Goal: Transaction & Acquisition: Purchase product/service

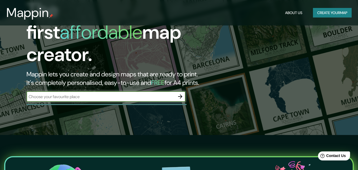
scroll to position [35, 0]
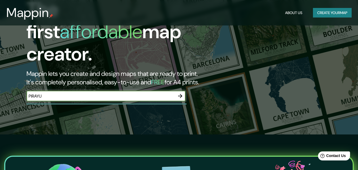
type input "PIRAYU"
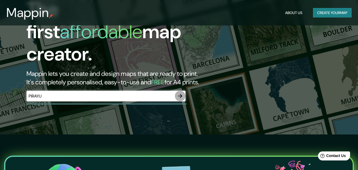
click at [180, 93] on icon "button" at bounding box center [180, 96] width 6 height 6
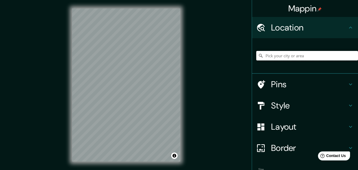
click at [301, 57] on input "Pick your city or area" at bounding box center [307, 56] width 102 height 10
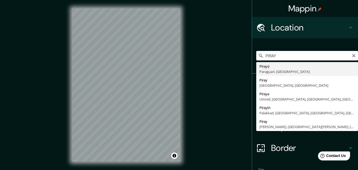
type input "Pirayú, Paraguarí, [GEOGRAPHIC_DATA]"
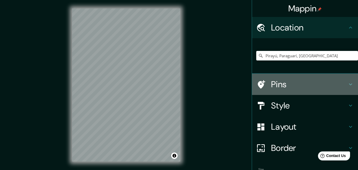
click at [348, 86] on icon at bounding box center [350, 84] width 6 height 6
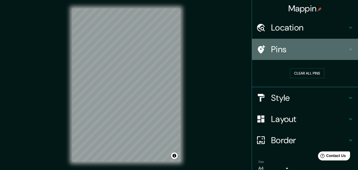
click at [347, 48] on icon at bounding box center [350, 49] width 6 height 6
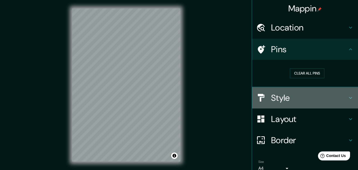
click at [347, 97] on icon at bounding box center [350, 98] width 6 height 6
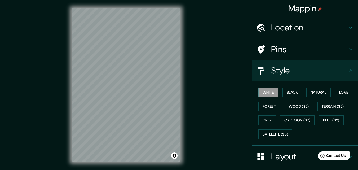
click at [347, 48] on icon at bounding box center [350, 49] width 6 height 6
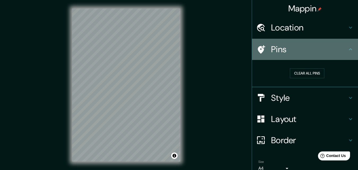
click at [347, 48] on icon at bounding box center [350, 49] width 6 height 6
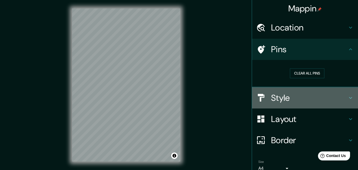
click at [350, 99] on div "Style" at bounding box center [305, 97] width 106 height 21
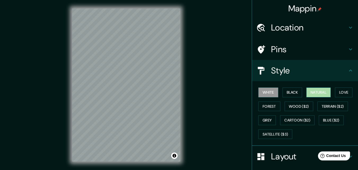
click at [314, 90] on button "Natural" at bounding box center [318, 92] width 24 height 10
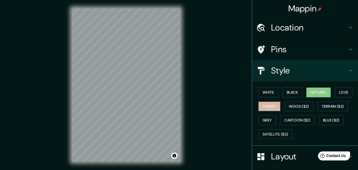
click at [268, 105] on button "Forest" at bounding box center [269, 106] width 22 height 10
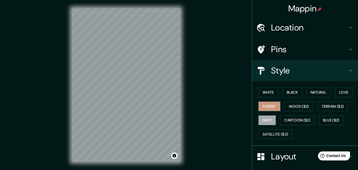
click at [266, 119] on button "Grey" at bounding box center [266, 120] width 17 height 10
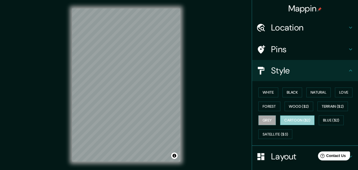
click at [288, 118] on button "Cartoon ($2)" at bounding box center [297, 120] width 34 height 10
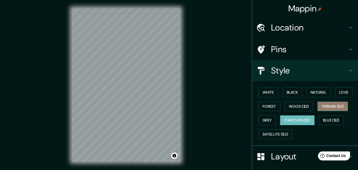
click at [325, 106] on button "Terrain ($2)" at bounding box center [332, 106] width 31 height 10
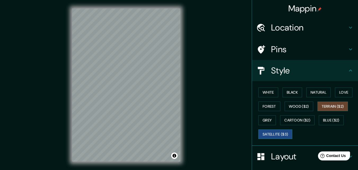
click at [282, 135] on button "Satellite ($3)" at bounding box center [275, 134] width 34 height 10
click at [344, 91] on button "Love" at bounding box center [343, 92] width 17 height 10
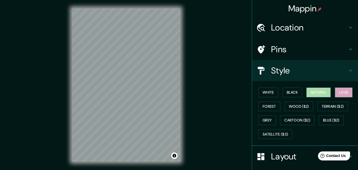
click at [324, 92] on button "Natural" at bounding box center [318, 92] width 24 height 10
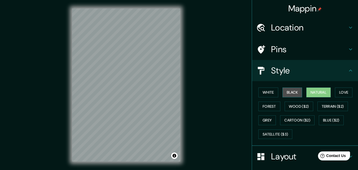
click at [292, 94] on button "Black" at bounding box center [292, 92] width 20 height 10
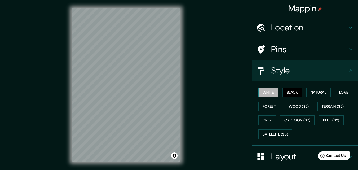
click at [266, 94] on button "White" at bounding box center [268, 92] width 20 height 10
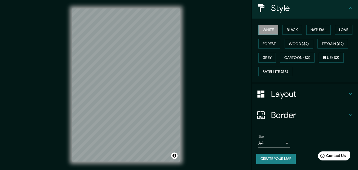
scroll to position [8, 0]
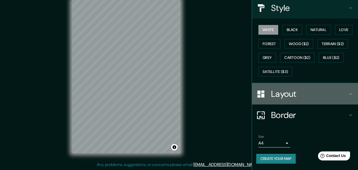
click at [347, 92] on icon at bounding box center [350, 94] width 6 height 6
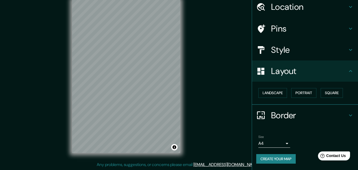
scroll to position [21, 0]
click at [277, 94] on button "Landscape" at bounding box center [272, 93] width 29 height 10
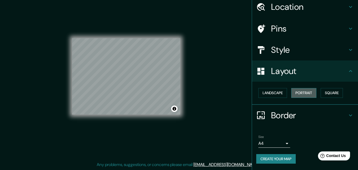
click at [299, 92] on button "Portrait" at bounding box center [303, 93] width 25 height 10
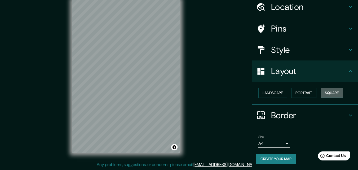
click at [332, 91] on button "Square" at bounding box center [331, 93] width 22 height 10
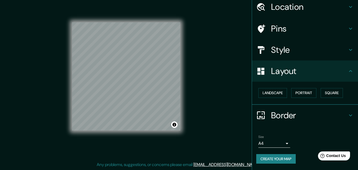
click at [266, 98] on div "Landscape [GEOGRAPHIC_DATA]" at bounding box center [307, 93] width 102 height 14
click at [304, 91] on button "Portrait" at bounding box center [303, 93] width 25 height 10
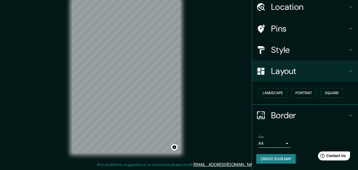
click at [347, 113] on icon at bounding box center [350, 115] width 6 height 6
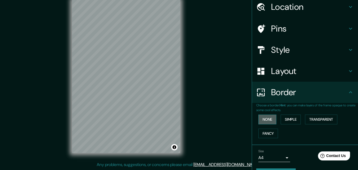
click at [266, 118] on button "None" at bounding box center [267, 119] width 18 height 10
click at [285, 119] on button "Simple" at bounding box center [290, 119] width 20 height 10
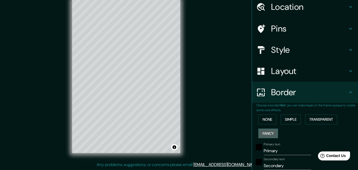
click at [264, 133] on button "Fancy" at bounding box center [268, 133] width 20 height 10
click at [314, 118] on button "Transparent" at bounding box center [321, 119] width 32 height 10
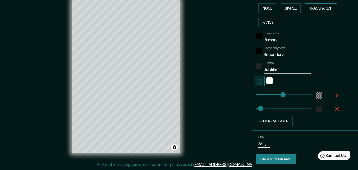
scroll to position [0, 0]
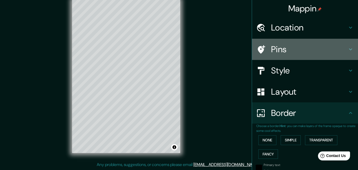
click at [342, 48] on h4 "Pins" at bounding box center [309, 49] width 76 height 11
type input "196"
type input "33"
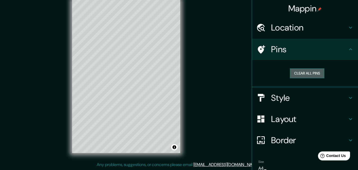
click at [315, 74] on button "Clear all pins" at bounding box center [307, 73] width 34 height 10
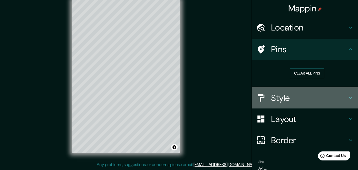
click at [317, 96] on h4 "Style" at bounding box center [309, 97] width 76 height 11
type input "196"
type input "33"
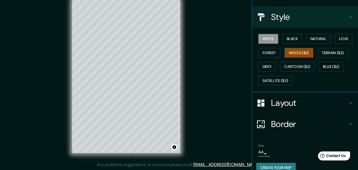
scroll to position [63, 0]
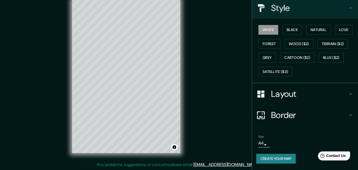
click at [312, 114] on h4 "Border" at bounding box center [309, 115] width 76 height 11
type input "196"
type input "33"
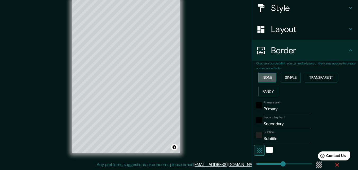
click at [266, 78] on button "None" at bounding box center [267, 78] width 18 height 10
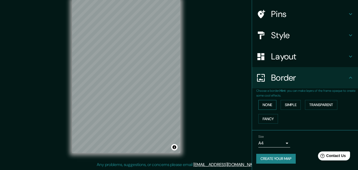
scroll to position [35, 0]
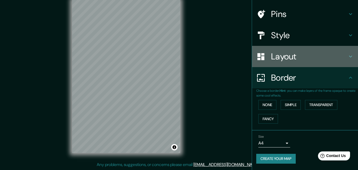
click at [309, 57] on h4 "Layout" at bounding box center [309, 56] width 76 height 11
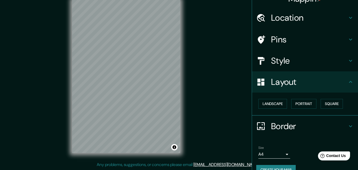
scroll to position [9, 0]
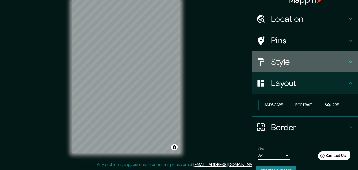
click at [309, 63] on h4 "Style" at bounding box center [309, 61] width 76 height 11
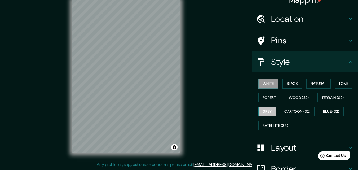
click at [262, 111] on button "Grey" at bounding box center [266, 111] width 17 height 10
click at [267, 83] on button "White" at bounding box center [268, 84] width 20 height 10
click at [319, 85] on button "Natural" at bounding box center [318, 84] width 24 height 10
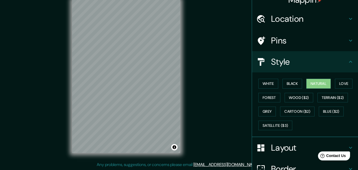
click at [74, 0] on html "Mappin Location [GEOGRAPHIC_DATA], [GEOGRAPHIC_DATA], [GEOGRAPHIC_DATA] Pins St…" at bounding box center [179, 77] width 358 height 170
click at [180, 79] on div "© Mapbox © OpenStreetMap Improve this map" at bounding box center [126, 77] width 125 height 170
click at [266, 93] on button "Forest" at bounding box center [269, 98] width 22 height 10
click at [197, 40] on div "Mappin Location [GEOGRAPHIC_DATA], [GEOGRAPHIC_DATA], [GEOGRAPHIC_DATA] Pins St…" at bounding box center [179, 81] width 358 height 178
click at [314, 86] on button "Natural" at bounding box center [318, 84] width 24 height 10
